Goal: Information Seeking & Learning: Learn about a topic

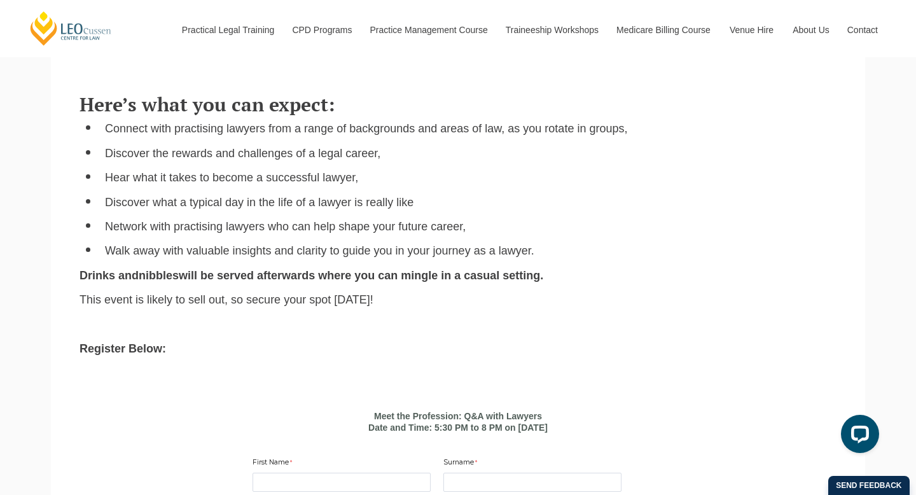
scroll to position [509, 0]
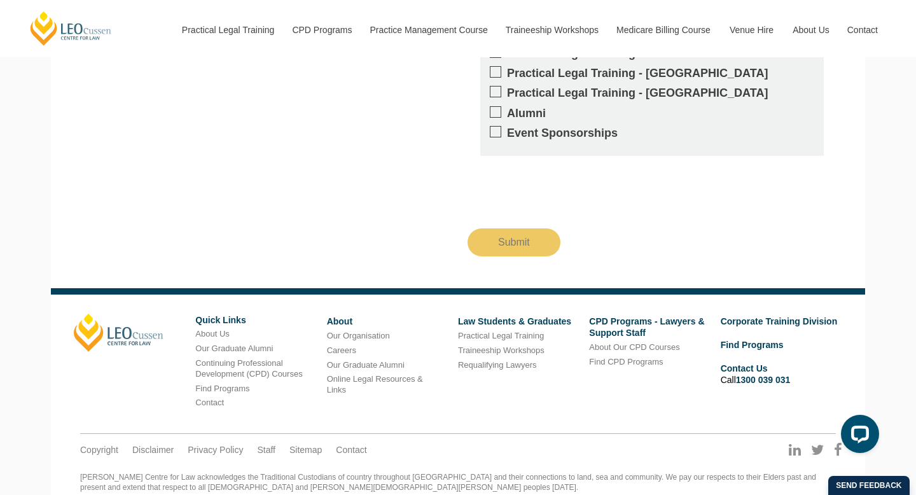
scroll to position [1573, 0]
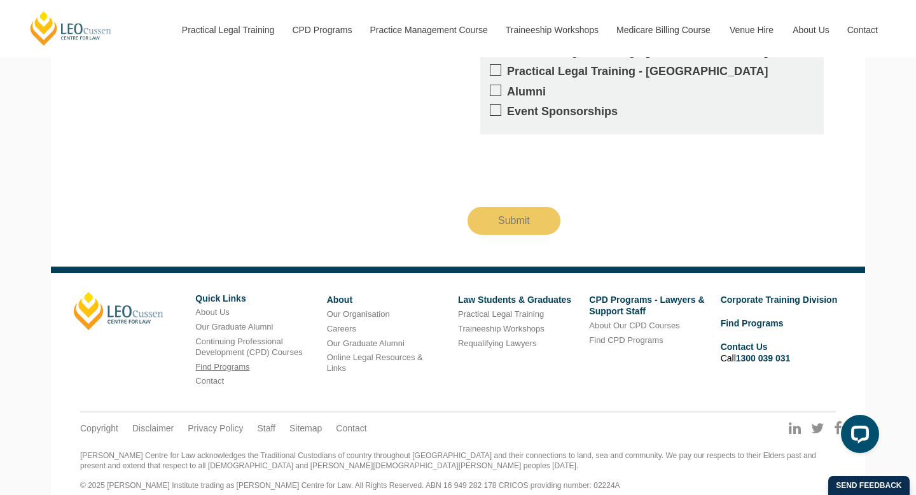
click at [225, 362] on link "Find Programs" at bounding box center [222, 367] width 54 height 10
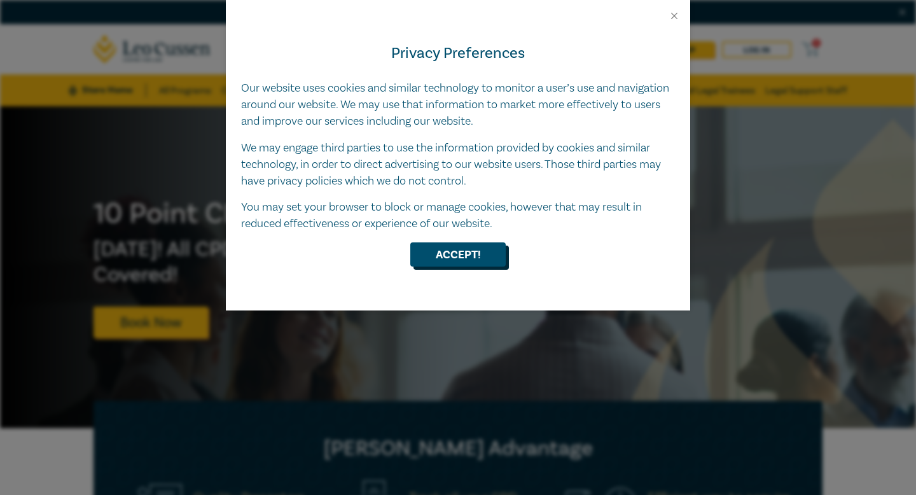
click at [459, 251] on button "Accept!" at bounding box center [457, 254] width 95 height 24
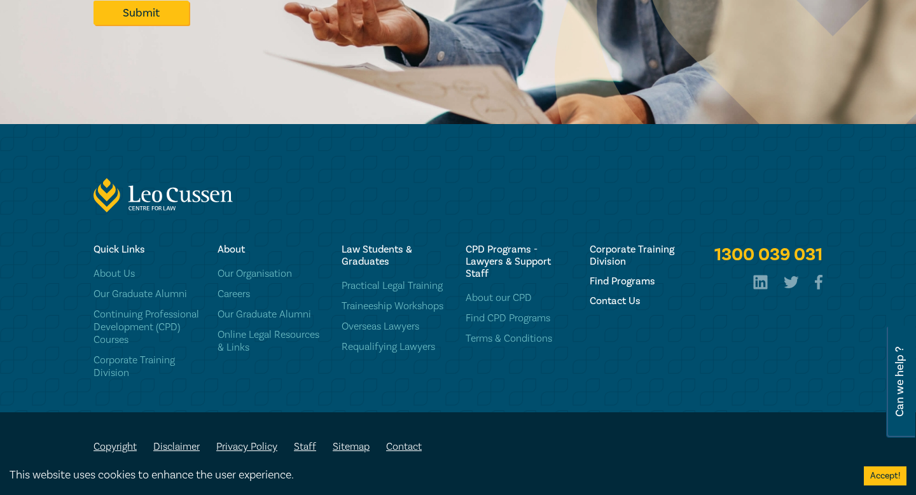
scroll to position [2052, 0]
